Goal: Task Accomplishment & Management: Complete application form

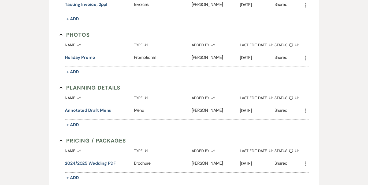
click at [101, 109] on button "Annotated draft menu" at bounding box center [88, 110] width 47 height 6
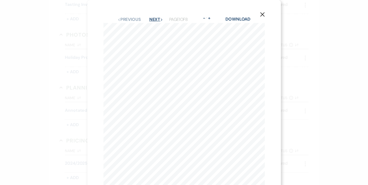
click at [154, 19] on button "Next Next" at bounding box center [156, 19] width 14 height 4
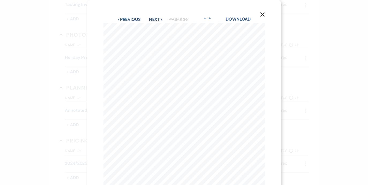
click at [154, 19] on button "Next Next" at bounding box center [156, 19] width 14 height 4
click at [263, 16] on use "button" at bounding box center [262, 14] width 4 height 4
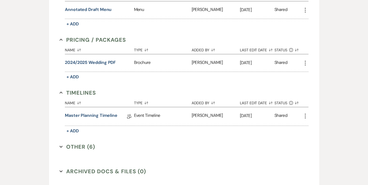
scroll to position [365, 0]
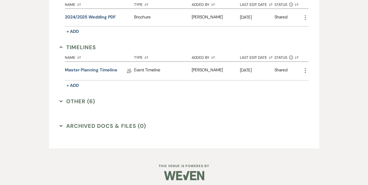
click at [59, 103] on button "Other (6) Expand" at bounding box center [77, 101] width 36 height 8
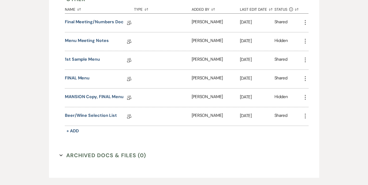
scroll to position [473, 0]
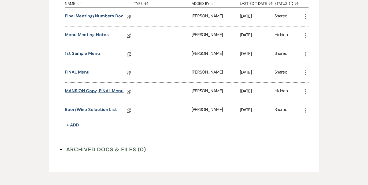
click at [75, 89] on link "MANSION Copy, FINAL Menu" at bounding box center [94, 92] width 59 height 8
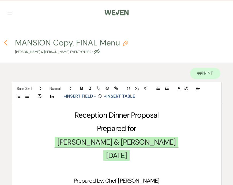
click at [7, 43] on icon "Previous" at bounding box center [6, 43] width 4 height 6
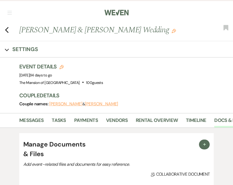
scroll to position [387, 0]
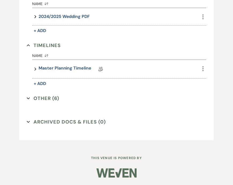
click at [28, 99] on icon "Expand" at bounding box center [28, 98] width 3 height 3
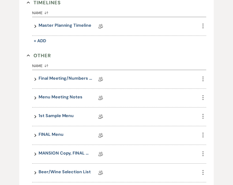
scroll to position [436, 0]
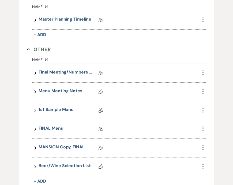
click at [52, 149] on link "MANSION Copy, FINAL Menu" at bounding box center [66, 148] width 54 height 8
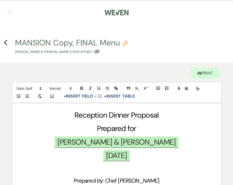
click at [115, 11] on img at bounding box center [116, 12] width 24 height 11
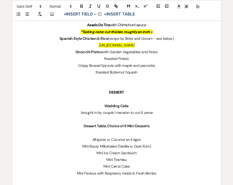
scroll to position [415, 0]
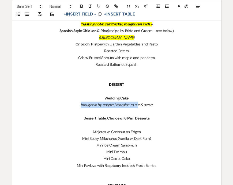
drag, startPoint x: 79, startPoint y: 104, endPoint x: 138, endPoint y: 105, distance: 59.5
click at [138, 105] on p "brought in by couple | mansion to cut & serve" at bounding box center [116, 105] width 198 height 7
click at [138, 105] on em "brought in by couple | mansion to cut & serve" at bounding box center [117, 105] width 72 height 5
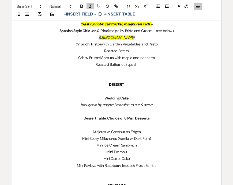
click at [153, 105] on p "brought in by couple | mansion to cut & serve" at bounding box center [116, 105] width 198 height 7
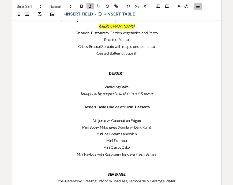
scroll to position [427, 0]
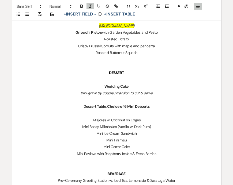
click at [150, 126] on p "Mini Boozy Milkshakes (Vanilla w. Dark Rum)" at bounding box center [116, 127] width 198 height 7
click at [137, 127] on p "Mini Boozy Milkshakes (Vanilla w. Dark Rum - Kraken if possible)" at bounding box center [116, 127] width 198 height 7
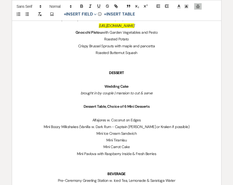
click at [139, 134] on p "Mini Ice Cream Sandwich" at bounding box center [116, 133] width 198 height 7
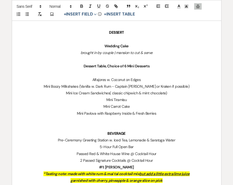
click at [133, 100] on p "Mini Tiramisu" at bounding box center [116, 100] width 198 height 7
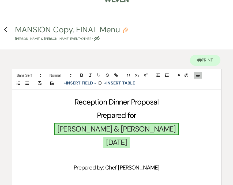
scroll to position [0, 0]
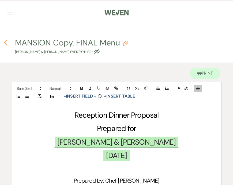
click at [4, 44] on icon "Previous" at bounding box center [6, 43] width 4 height 6
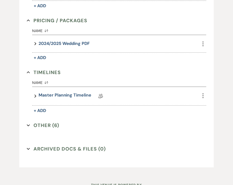
scroll to position [359, 0]
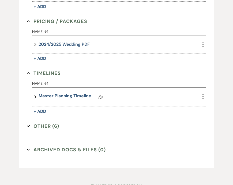
click at [28, 124] on button "Other (6) Expand" at bounding box center [43, 126] width 32 height 8
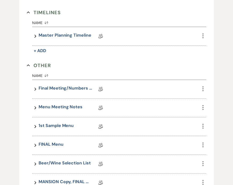
scroll to position [421, 0]
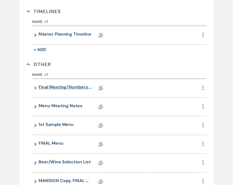
click at [61, 89] on link "Final Meeting/Numbers Doc" at bounding box center [66, 88] width 54 height 8
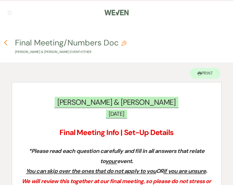
click at [6, 44] on icon "Previous" at bounding box center [6, 43] width 4 height 6
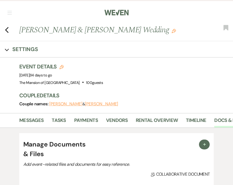
scroll to position [387, 0]
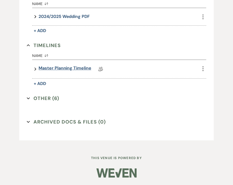
click at [59, 67] on link "Master Planning Timeline" at bounding box center [65, 69] width 52 height 8
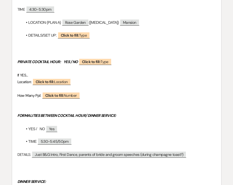
scroll to position [220, 0]
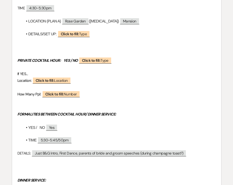
click at [117, 38] on p at bounding box center [116, 40] width 198 height 7
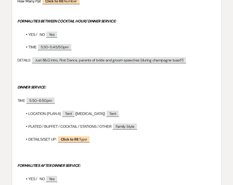
scroll to position [318, 0]
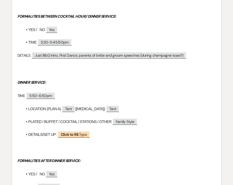
click at [137, 24] on div "MAIN RECEPTION TIMELINE Event Start Time: ﻿ 4pm Ceremony | 4:30pm Reception ﻿ C…" at bounding box center [116, 151] width 209 height 772
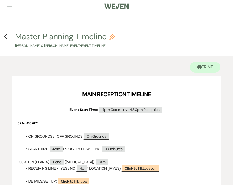
scroll to position [0, 0]
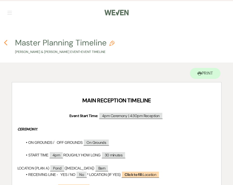
click at [6, 42] on icon "Previous" at bounding box center [6, 43] width 4 height 6
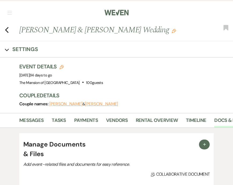
scroll to position [387, 0]
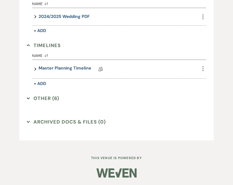
click at [28, 100] on icon "Expand" at bounding box center [28, 98] width 3 height 3
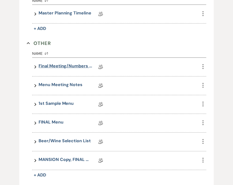
scroll to position [443, 0]
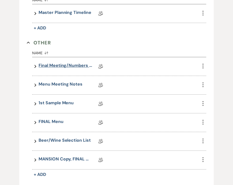
click at [64, 67] on link "Final Meeting/Numbers Doc" at bounding box center [66, 66] width 54 height 8
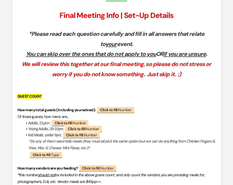
scroll to position [117, 0]
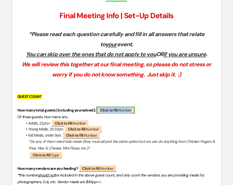
click at [124, 108] on span "Click to fill: Number" at bounding box center [116, 110] width 38 height 7
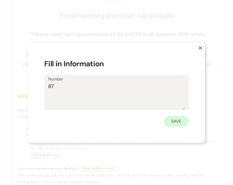
type textarea "87"
click at [175, 121] on button "Save" at bounding box center [176, 121] width 25 height 11
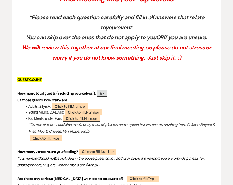
scroll to position [134, 0]
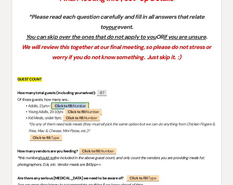
click at [60, 106] on b "Click to fill:" at bounding box center [64, 106] width 18 height 5
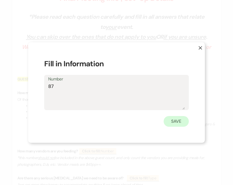
type textarea "87"
click at [174, 117] on button "Save" at bounding box center [176, 121] width 25 height 11
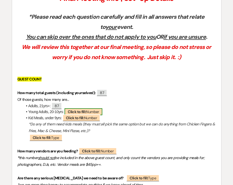
click at [78, 114] on b "Click to fill:" at bounding box center [77, 111] width 18 height 5
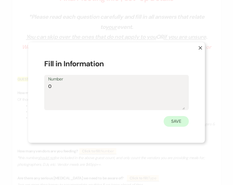
type textarea "0"
click at [176, 118] on button "Save" at bounding box center [176, 121] width 25 height 11
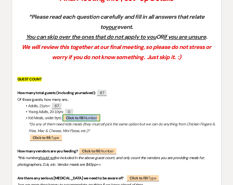
click at [78, 121] on span "Click to fill: Number" at bounding box center [81, 118] width 37 height 7
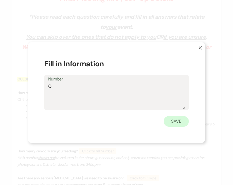
type textarea "0"
click at [173, 121] on button "Save" at bounding box center [176, 121] width 25 height 11
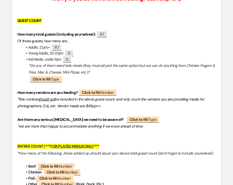
scroll to position [200, 0]
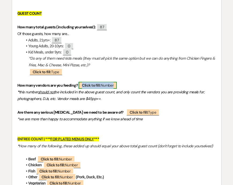
click at [98, 86] on b "Click to fill:" at bounding box center [91, 85] width 18 height 5
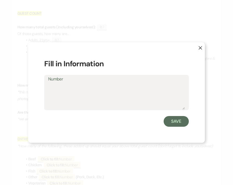
type textarea "4"
type textarea "3"
click at [176, 122] on button "Save" at bounding box center [176, 121] width 25 height 11
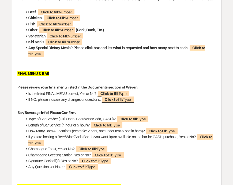
scroll to position [348, 0]
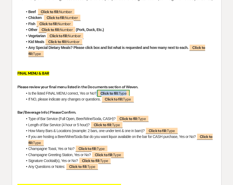
click at [119, 92] on b "Click to fill:" at bounding box center [109, 93] width 18 height 5
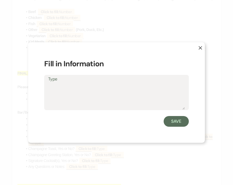
click at [73, 88] on textarea "Type" at bounding box center [116, 96] width 137 height 27
type textarea "YES"
click at [179, 121] on button "Save" at bounding box center [176, 121] width 25 height 11
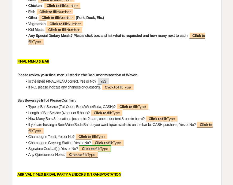
scroll to position [361, 0]
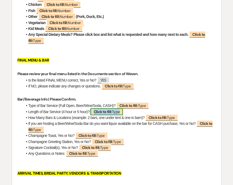
click at [107, 113] on b "Click to fill:" at bounding box center [103, 111] width 18 height 5
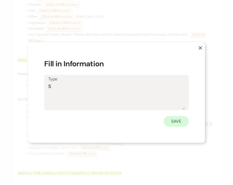
type textarea "5"
click at [172, 119] on button "Save" at bounding box center [176, 121] width 25 height 11
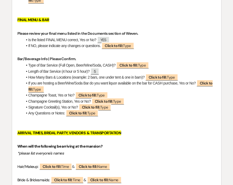
scroll to position [402, 0]
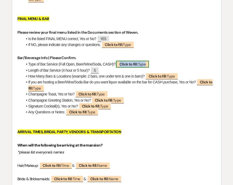
click at [132, 65] on b "Click to fill:" at bounding box center [128, 64] width 18 height 5
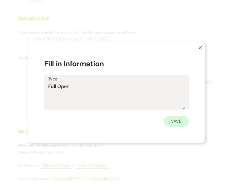
type textarea "Full Open"
click at [175, 124] on button "Save" at bounding box center [176, 121] width 25 height 11
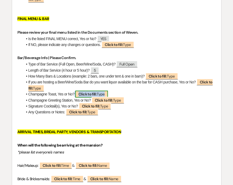
click at [82, 93] on b "Click to fill:" at bounding box center [87, 94] width 18 height 5
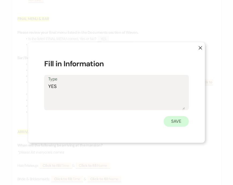
type textarea "YES"
click at [175, 123] on button "Save" at bounding box center [176, 121] width 25 height 11
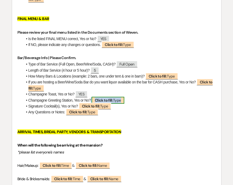
click at [108, 100] on b "Click to fill:" at bounding box center [104, 100] width 18 height 5
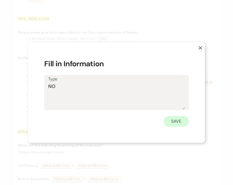
type textarea "NO"
click at [168, 119] on button "Save" at bounding box center [176, 121] width 25 height 11
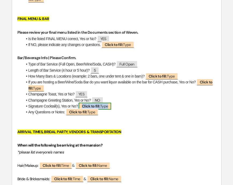
click at [89, 105] on b "Click to fill:" at bounding box center [91, 106] width 18 height 5
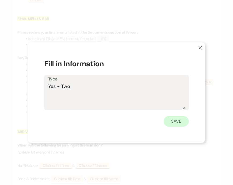
type textarea "Yes - Two"
click at [176, 124] on button "Save" at bounding box center [176, 121] width 25 height 11
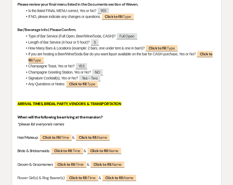
scroll to position [430, 0]
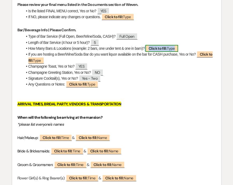
click at [172, 49] on span "Click to fill: Type" at bounding box center [161, 48] width 33 height 7
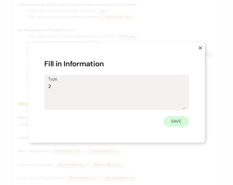
type textarea "2"
click at [181, 122] on button "Save" at bounding box center [176, 121] width 25 height 11
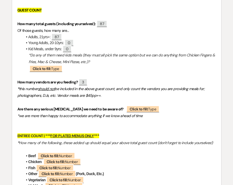
scroll to position [0, 0]
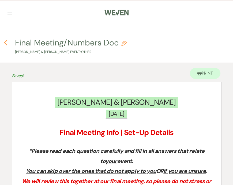
click at [7, 43] on icon "Previous" at bounding box center [6, 43] width 4 height 6
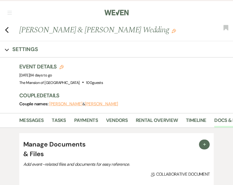
scroll to position [387, 0]
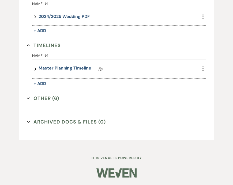
click at [51, 67] on link "Master Planning Timeline" at bounding box center [65, 69] width 52 height 8
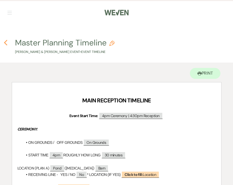
click at [5, 41] on icon "Previous" at bounding box center [6, 43] width 4 height 6
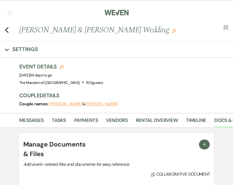
scroll to position [387, 0]
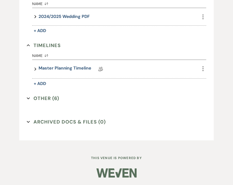
click at [31, 98] on button "Other (6) Expand" at bounding box center [43, 99] width 32 height 8
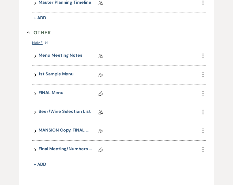
scroll to position [464, 0]
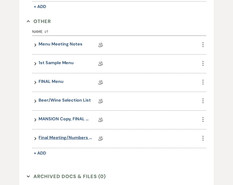
click at [67, 135] on link "Final Meeting/Numbers Doc" at bounding box center [66, 139] width 54 height 8
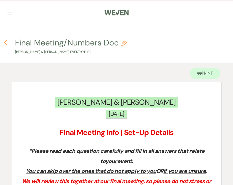
click at [6, 43] on icon "Previous" at bounding box center [6, 43] width 4 height 6
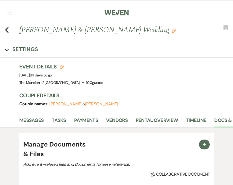
scroll to position [387, 0]
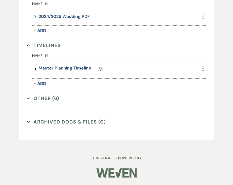
click at [58, 68] on link "Master Planning Timeline" at bounding box center [65, 69] width 52 height 8
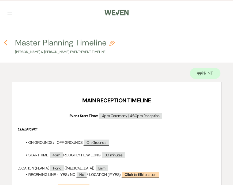
click at [5, 45] on icon "Previous" at bounding box center [6, 43] width 4 height 6
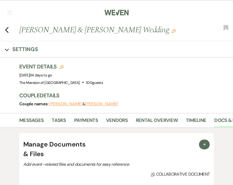
scroll to position [387, 0]
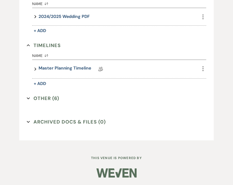
click at [28, 99] on use "button" at bounding box center [28, 98] width 3 height 2
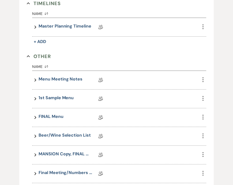
scroll to position [430, 0]
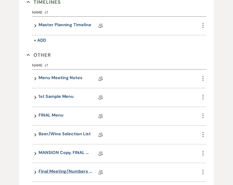
click at [67, 173] on link "Final Meeting/Numbers Doc" at bounding box center [66, 172] width 54 height 8
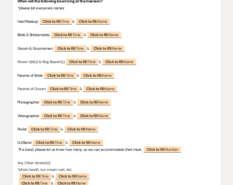
scroll to position [545, 0]
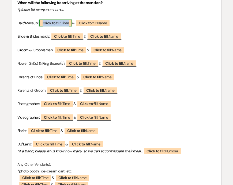
click at [52, 24] on b "Click to fill:" at bounding box center [52, 23] width 18 height 5
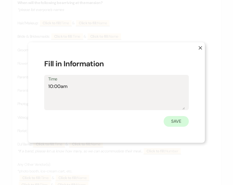
type textarea "10:00am"
click at [176, 120] on button "Save" at bounding box center [176, 121] width 25 height 11
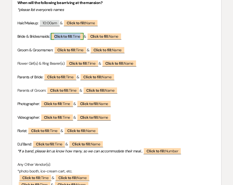
click at [73, 36] on b "Click to fill:" at bounding box center [63, 36] width 18 height 5
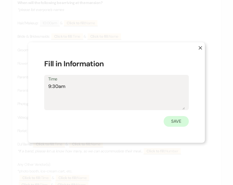
type textarea "9:30am"
click at [182, 123] on button "Save" at bounding box center [176, 121] width 25 height 11
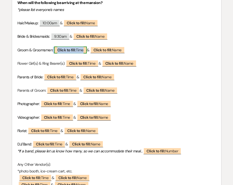
click at [76, 51] on b "Click to fill:" at bounding box center [66, 50] width 18 height 5
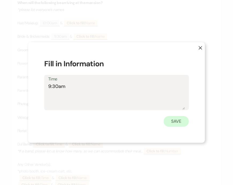
type textarea "9:30am"
click at [173, 119] on button "Save" at bounding box center [176, 121] width 25 height 11
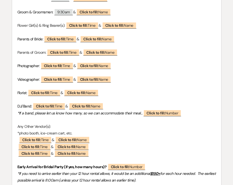
scroll to position [584, 0]
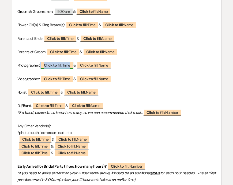
click at [67, 65] on span "Click to fill: Time" at bounding box center [57, 65] width 33 height 7
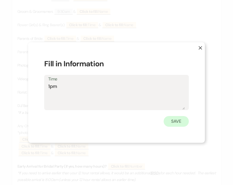
type textarea "1pm"
click at [168, 123] on button "Save" at bounding box center [176, 121] width 25 height 11
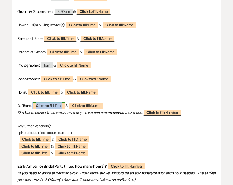
click at [43, 107] on b "Click to fill:" at bounding box center [45, 105] width 18 height 5
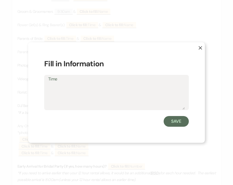
click at [199, 48] on icon "X" at bounding box center [200, 48] width 4 height 4
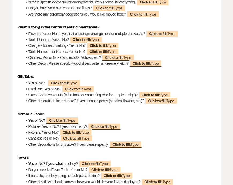
scroll to position [1715, 0]
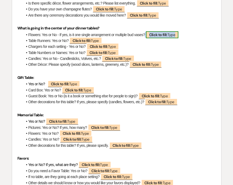
click at [161, 34] on b "Click to fill:" at bounding box center [158, 34] width 18 height 5
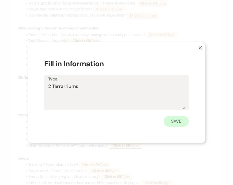
type textarea "2 Terrarriums"
click at [176, 121] on button "Save" at bounding box center [176, 121] width 25 height 11
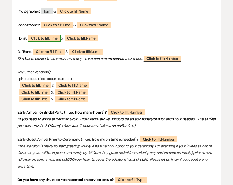
scroll to position [672, 0]
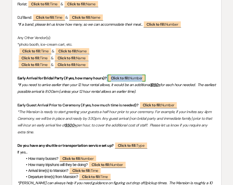
click at [133, 76] on span "Click to fill: Number" at bounding box center [127, 78] width 38 height 7
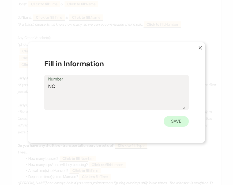
type textarea "NO"
click at [184, 124] on button "Save" at bounding box center [176, 121] width 25 height 11
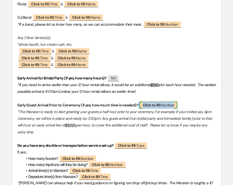
click at [147, 105] on b "Click to fill:" at bounding box center [152, 105] width 18 height 5
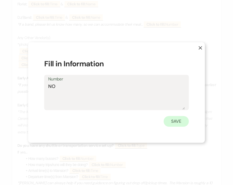
type textarea "NO"
click at [185, 122] on button "Save" at bounding box center [176, 121] width 25 height 11
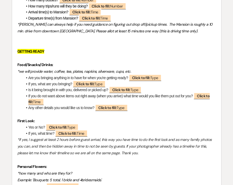
scroll to position [833, 0]
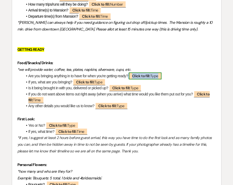
click at [146, 76] on b "Click to fill:" at bounding box center [141, 76] width 18 height 5
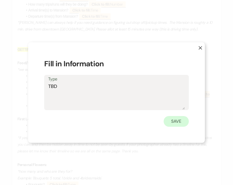
type textarea "TBD"
click at [176, 121] on button "Save" at bounding box center [176, 121] width 25 height 11
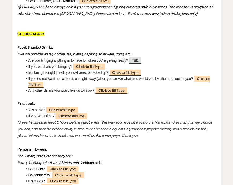
scroll to position [852, 0]
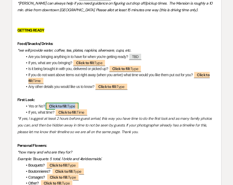
click at [67, 107] on b "Click to fill:" at bounding box center [58, 106] width 18 height 5
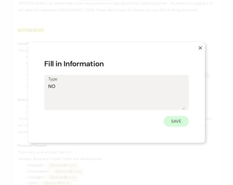
type textarea "NO"
click at [181, 123] on button "Save" at bounding box center [176, 121] width 25 height 11
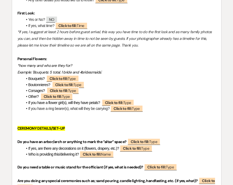
scroll to position [939, 0]
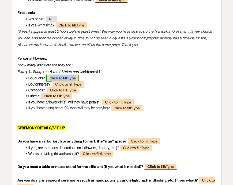
click at [73, 78] on span "Click to fill: Type" at bounding box center [62, 78] width 33 height 7
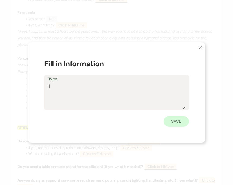
type textarea "1"
click at [183, 119] on button "Save" at bounding box center [176, 121] width 25 height 11
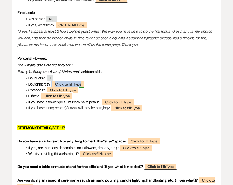
click at [72, 86] on b "Click to fill:" at bounding box center [64, 84] width 18 height 5
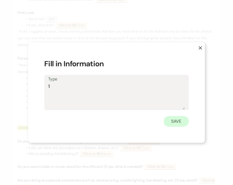
type textarea "1"
click at [169, 123] on button "Save" at bounding box center [176, 121] width 25 height 11
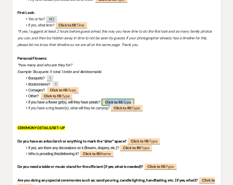
click at [130, 103] on span "Click to fill: Type" at bounding box center [118, 102] width 33 height 7
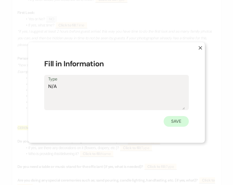
type textarea "N/A"
click at [169, 120] on button "Save" at bounding box center [176, 121] width 25 height 11
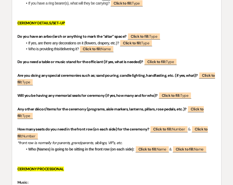
scroll to position [1044, 0]
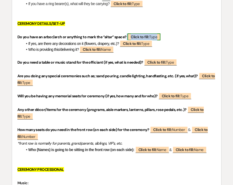
click at [146, 37] on b "Click to fill:" at bounding box center [140, 37] width 18 height 5
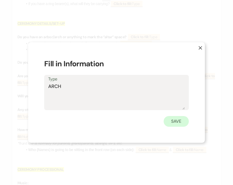
type textarea "ARCH"
click at [182, 126] on button "Save" at bounding box center [176, 121] width 25 height 11
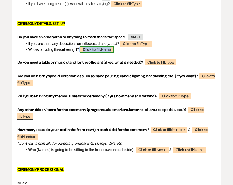
click at [102, 51] on span "Click to fill: Name" at bounding box center [97, 49] width 34 height 7
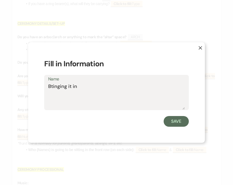
click at [52, 86] on textarea "Btinging it in" at bounding box center [116, 96] width 137 height 27
type textarea "Bringing it in"
click at [168, 121] on button "Save" at bounding box center [176, 121] width 25 height 11
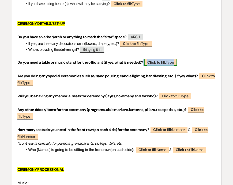
click at [165, 59] on span "Click to fill: Type" at bounding box center [160, 62] width 33 height 7
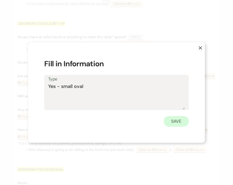
type textarea "Yes - small oval"
click at [183, 122] on button "Save" at bounding box center [176, 121] width 25 height 11
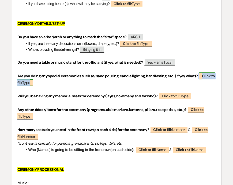
click at [32, 83] on span "Click to fill: Type" at bounding box center [116, 80] width 198 height 14
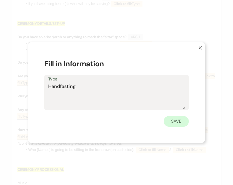
type textarea "Handfasting"
click at [173, 123] on button "Save" at bounding box center [176, 121] width 25 height 11
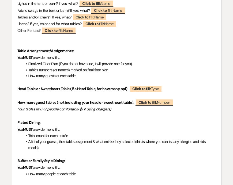
scroll to position [1493, 0]
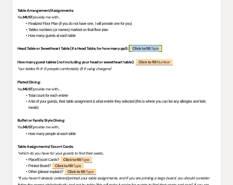
click at [154, 50] on span "Click to fill: Type" at bounding box center [145, 48] width 33 height 7
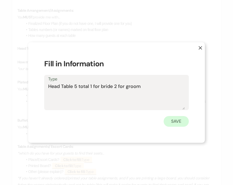
type textarea "Head Table 5 total 1 for bride 2 for groom"
click at [171, 121] on button "Save" at bounding box center [176, 121] width 25 height 11
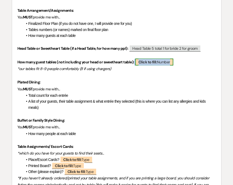
click at [156, 62] on b "Click to fill:" at bounding box center [147, 62] width 18 height 5
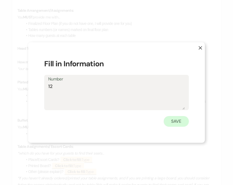
type textarea "12"
click at [174, 118] on button "Save" at bounding box center [176, 121] width 25 height 11
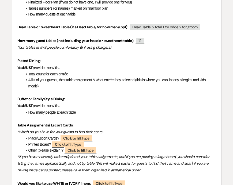
scroll to position [1537, 0]
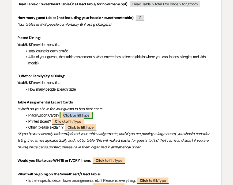
click at [71, 116] on b "Click to fill:" at bounding box center [72, 115] width 18 height 5
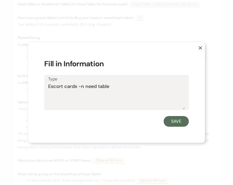
click at [85, 86] on textarea "Escort cards -n need table" at bounding box center [116, 96] width 137 height 27
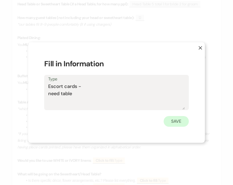
type textarea "Escort cards - need table"
click at [170, 118] on button "Save" at bounding box center [176, 121] width 25 height 11
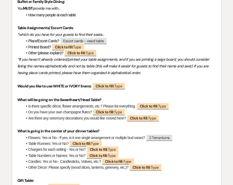
scroll to position [1611, 0]
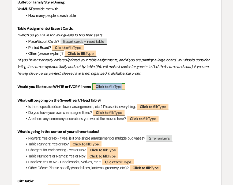
click at [113, 87] on b "Click to fill:" at bounding box center [105, 86] width 18 height 5
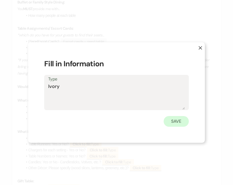
type textarea "Ivory"
click at [182, 122] on button "Save" at bounding box center [176, 121] width 25 height 11
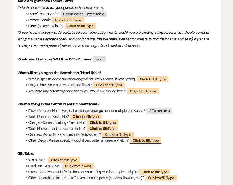
scroll to position [1638, 0]
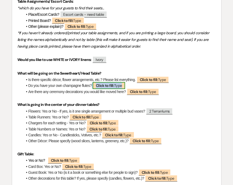
click at [116, 84] on span "Click to fill: Type" at bounding box center [109, 85] width 33 height 7
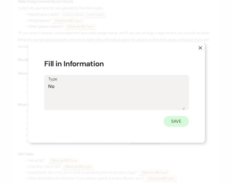
type textarea "No"
click at [172, 118] on button "Save" at bounding box center [176, 121] width 25 height 11
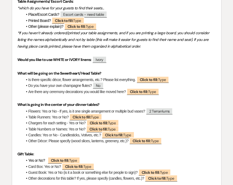
scroll to position [1669, 0]
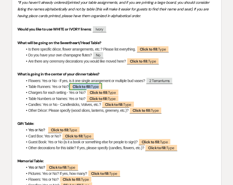
click at [80, 86] on b "Click to fill:" at bounding box center [82, 86] width 18 height 5
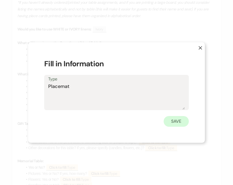
type textarea "Placemat"
click at [181, 122] on button "Save" at bounding box center [176, 121] width 25 height 11
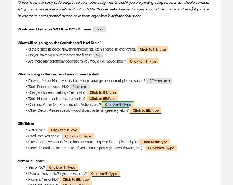
click at [118, 106] on b "Click to fill:" at bounding box center [114, 104] width 18 height 5
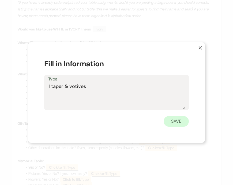
type textarea "1 taper & votives"
click at [171, 120] on button "Save" at bounding box center [176, 121] width 25 height 11
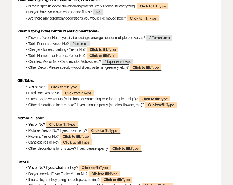
scroll to position [1745, 0]
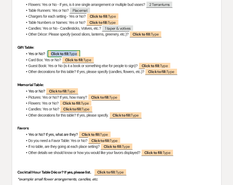
click at [62, 54] on b "Click to fill:" at bounding box center [60, 53] width 18 height 5
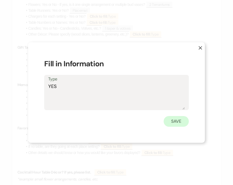
type textarea "YES"
click at [170, 120] on button "Save" at bounding box center [176, 121] width 25 height 11
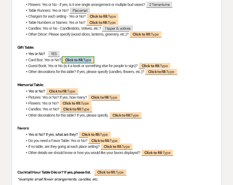
click at [74, 60] on b "Click to fill:" at bounding box center [74, 60] width 18 height 5
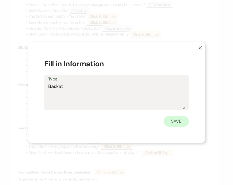
type textarea "Basket"
click at [177, 120] on button "Save" at bounding box center [176, 121] width 25 height 11
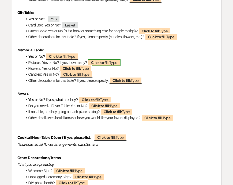
scroll to position [1781, 0]
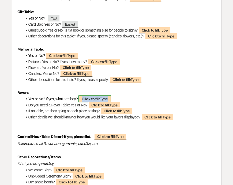
click at [92, 97] on b "Click to fill:" at bounding box center [91, 99] width 18 height 5
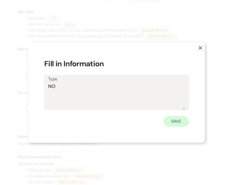
type textarea "NO"
click at [184, 124] on button "Save" at bounding box center [176, 121] width 25 height 11
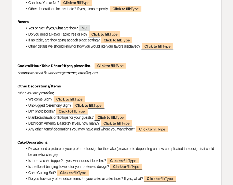
scroll to position [1854, 0]
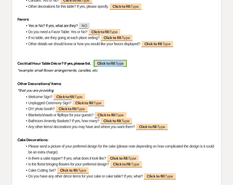
click at [115, 65] on b "Click to fill:" at bounding box center [106, 63] width 18 height 5
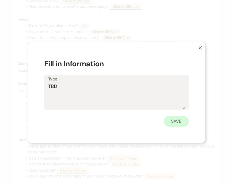
type textarea "TBD"
click at [173, 121] on button "Save" at bounding box center [176, 121] width 25 height 11
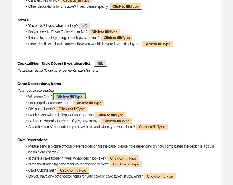
click at [77, 97] on span "Click to fill: Type" at bounding box center [69, 96] width 33 height 7
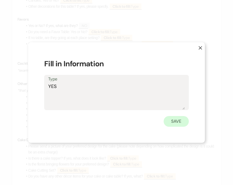
type textarea "YES"
click at [175, 122] on button "Save" at bounding box center [176, 121] width 25 height 11
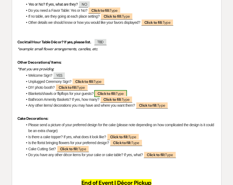
scroll to position [1876, 0]
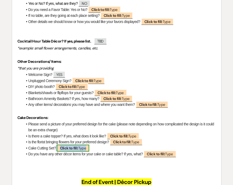
click at [73, 147] on b "Click to fill:" at bounding box center [69, 148] width 18 height 5
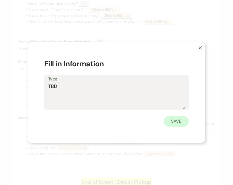
type textarea "TBD"
click at [182, 119] on button "Save" at bounding box center [176, 121] width 25 height 11
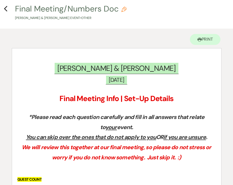
scroll to position [0, 0]
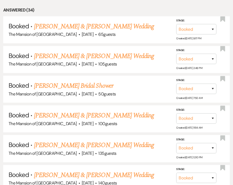
scroll to position [355, 0]
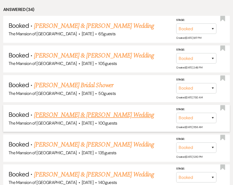
click at [66, 110] on link "Kassandra Kimmey & Javer Blanco's Wedding" at bounding box center [94, 115] width 120 height 10
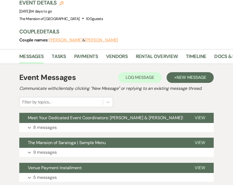
scroll to position [78, 0]
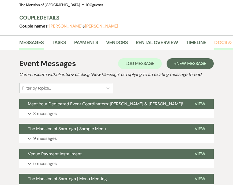
click at [214, 40] on link "Docs & Files" at bounding box center [229, 44] width 30 height 11
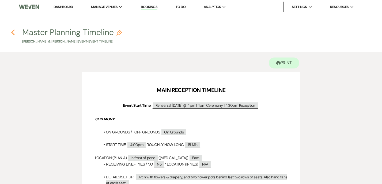
click at [15, 30] on icon "Previous" at bounding box center [13, 32] width 4 height 6
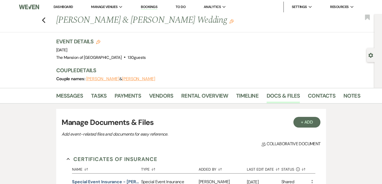
scroll to position [483, 0]
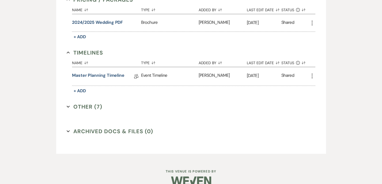
click at [68, 107] on use "button" at bounding box center [68, 107] width 3 height 2
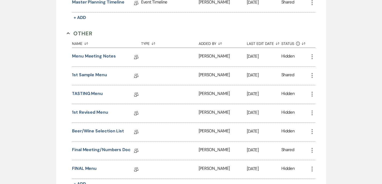
scroll to position [571, 0]
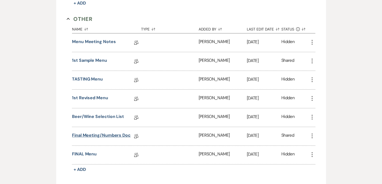
click at [110, 134] on link "Final Meeting/Numbers Doc" at bounding box center [101, 136] width 59 height 8
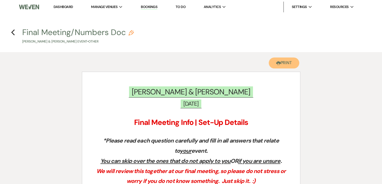
click at [278, 65] on icon "Printer" at bounding box center [278, 63] width 4 height 4
click at [14, 35] on use "button" at bounding box center [12, 32] width 3 height 6
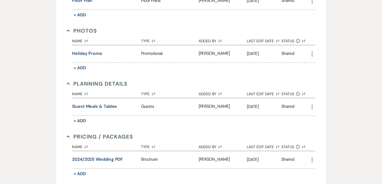
scroll to position [345, 0]
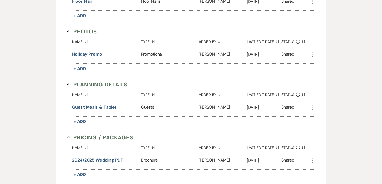
click at [112, 106] on button "Guest Meals & Tables" at bounding box center [94, 107] width 45 height 6
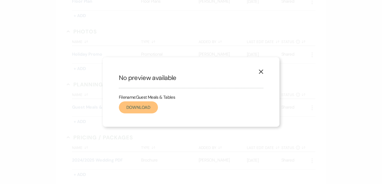
click at [128, 106] on link "Download" at bounding box center [138, 107] width 39 height 12
click at [260, 67] on button "X" at bounding box center [261, 71] width 8 height 9
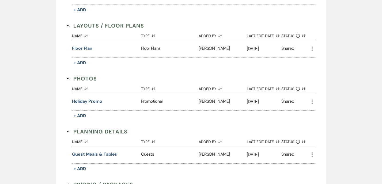
scroll to position [297, 0]
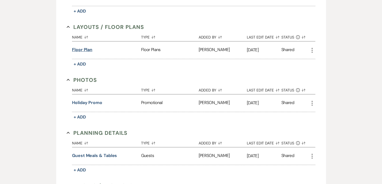
click at [82, 48] on button "Floor Plan" at bounding box center [82, 50] width 20 height 6
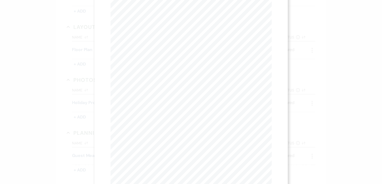
scroll to position [0, 0]
click at [269, 14] on use "button" at bounding box center [269, 14] width 4 height 4
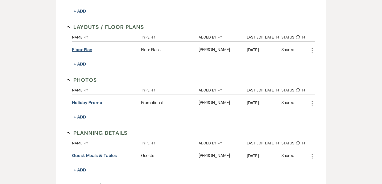
click at [78, 50] on button "Floor Plan" at bounding box center [82, 50] width 20 height 6
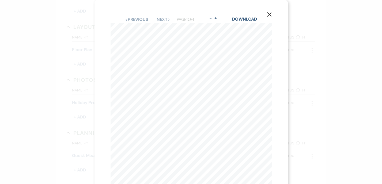
click at [269, 15] on use "button" at bounding box center [269, 14] width 4 height 4
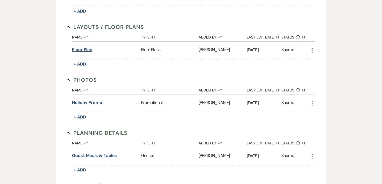
click at [78, 52] on button "Floor Plan" at bounding box center [82, 50] width 20 height 6
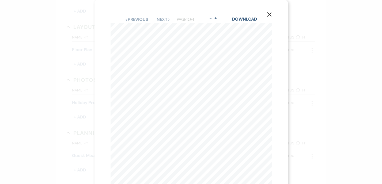
click at [317, 64] on div "X Previous Previous Next Next Page 1 of 1 - Zoom + Download 5 1 4 6 Pole 3 7 Sw…" at bounding box center [191, 92] width 382 height 184
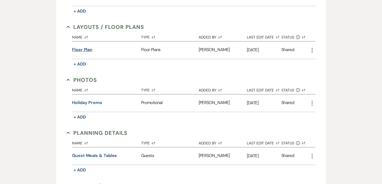
click at [86, 48] on button "Floor Plan" at bounding box center [82, 50] width 20 height 6
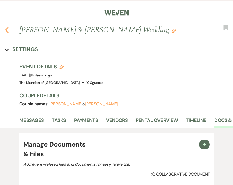
click at [6, 28] on use "button" at bounding box center [6, 30] width 3 height 6
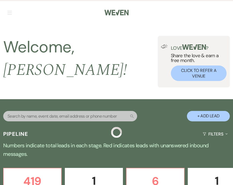
scroll to position [355, 0]
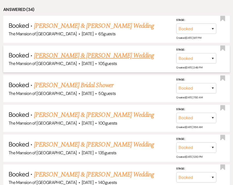
click at [70, 51] on link "Rachel Navarro & Rodrigo Henriquez's Wedding" at bounding box center [94, 56] width 120 height 10
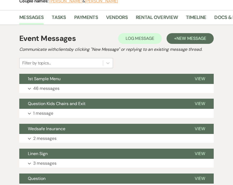
scroll to position [135, 0]
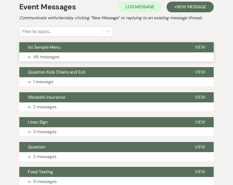
click at [110, 55] on button "Expand 46 messages" at bounding box center [116, 56] width 194 height 9
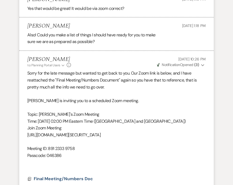
scroll to position [5237, 0]
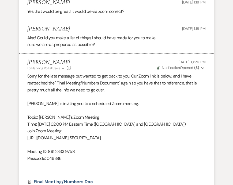
click at [202, 67] on use "button" at bounding box center [202, 68] width 3 height 2
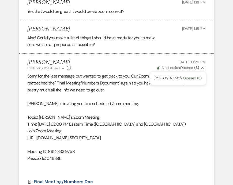
click at [202, 66] on icon "Collapse" at bounding box center [202, 68] width 3 height 4
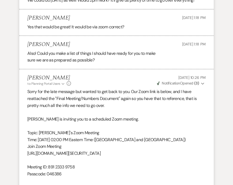
scroll to position [5223, 0]
